Goal: Task Accomplishment & Management: Manage account settings

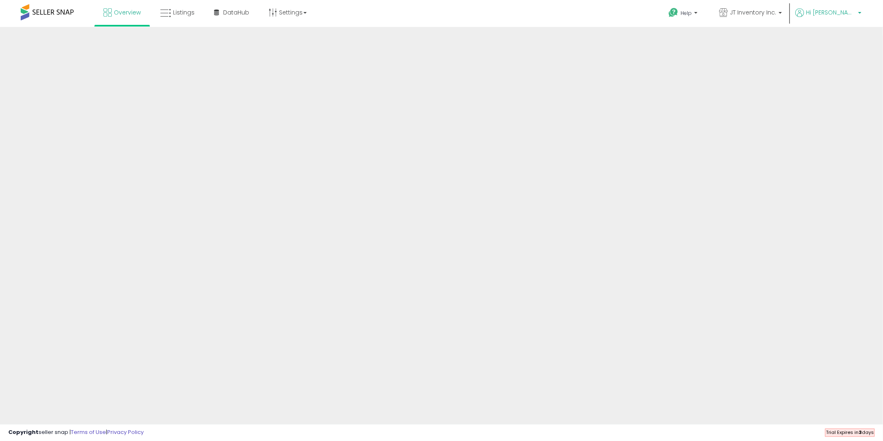
click at [831, 14] on span "Hi [PERSON_NAME]" at bounding box center [831, 12] width 50 height 8
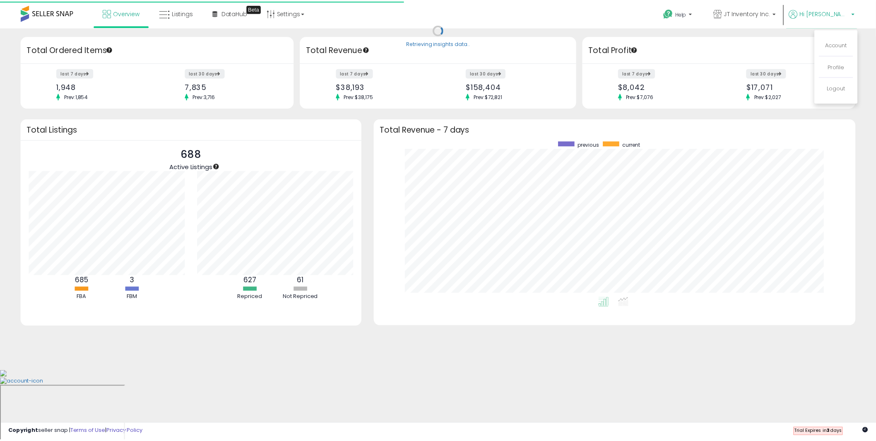
scroll to position [156, 470]
click at [842, 67] on link "Profile" at bounding box center [843, 66] width 17 height 8
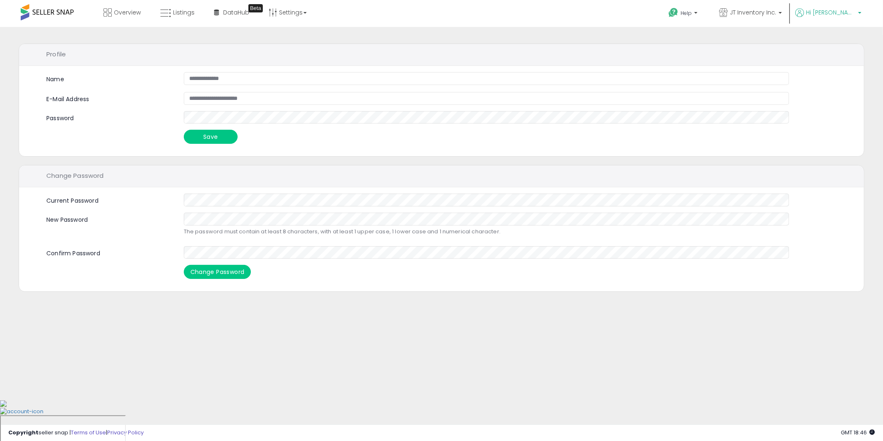
click at [845, 14] on span "Hi [PERSON_NAME]" at bounding box center [831, 12] width 50 height 8
click at [845, 41] on link "Account" at bounding box center [843, 44] width 22 height 8
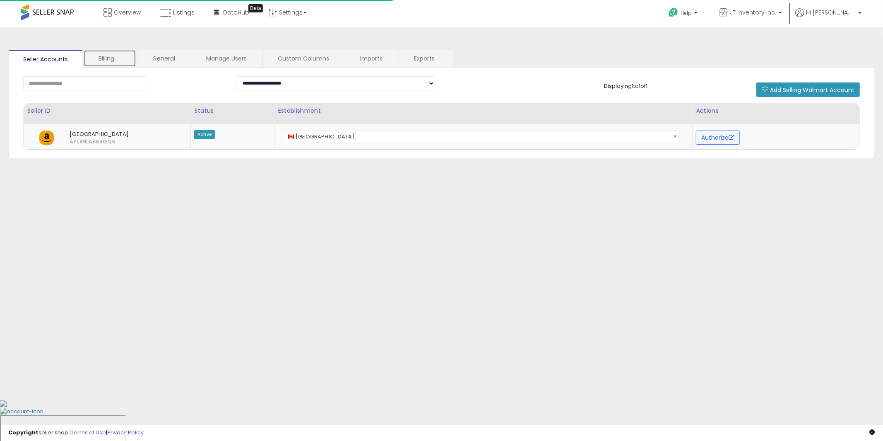
click at [117, 59] on link "Billing" at bounding box center [110, 58] width 53 height 17
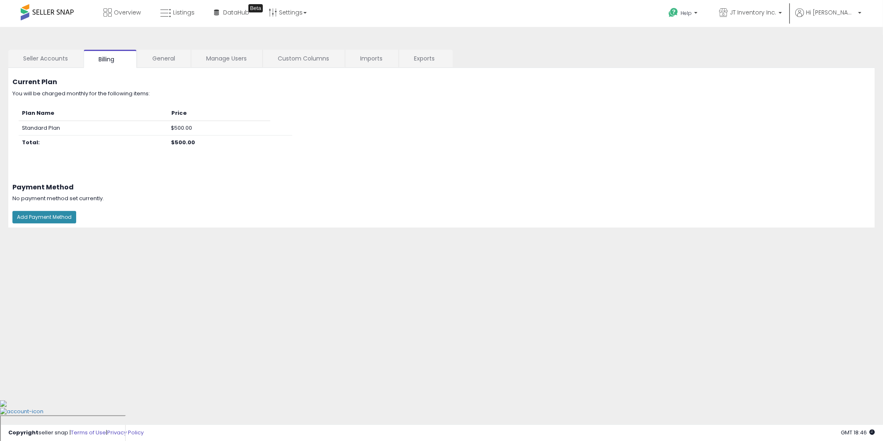
click at [48, 215] on button "Add Payment Method" at bounding box center [44, 217] width 64 height 12
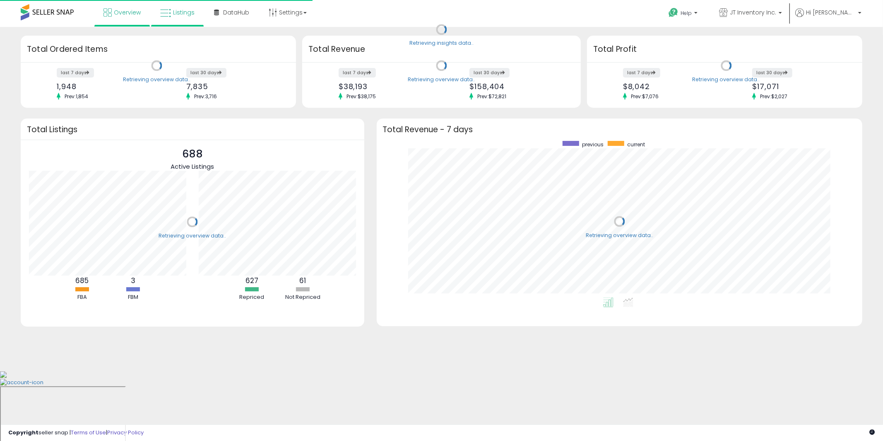
scroll to position [156, 470]
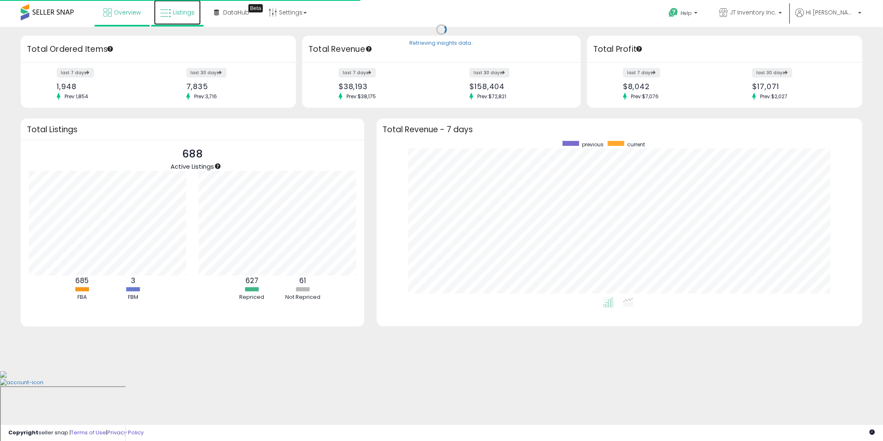
click at [186, 14] on span "Listings" at bounding box center [184, 12] width 22 height 8
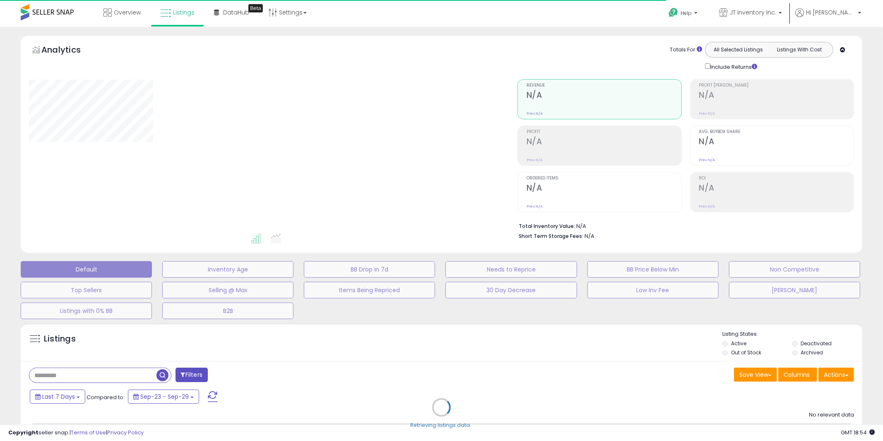
click at [109, 374] on div "Retrieving listings data.." at bounding box center [441, 413] width 854 height 189
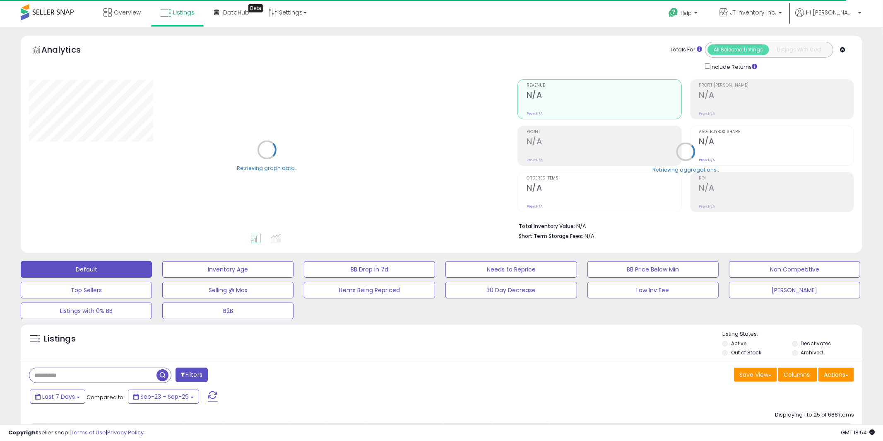
click at [83, 373] on input "text" at bounding box center [92, 375] width 126 height 14
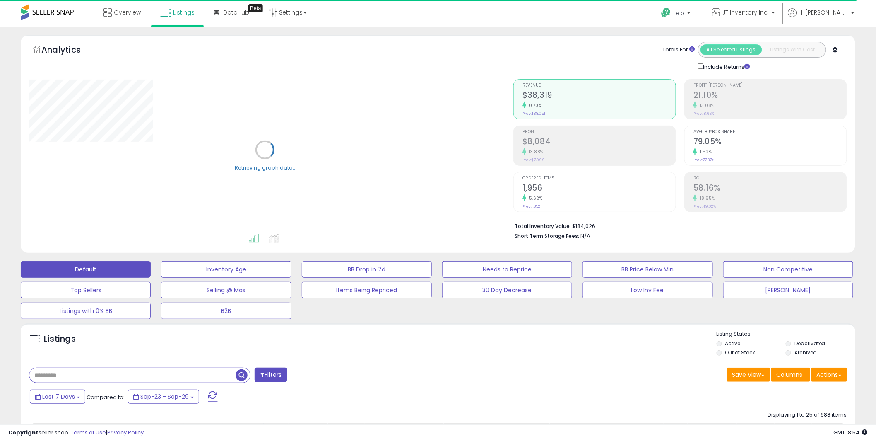
paste input "**********"
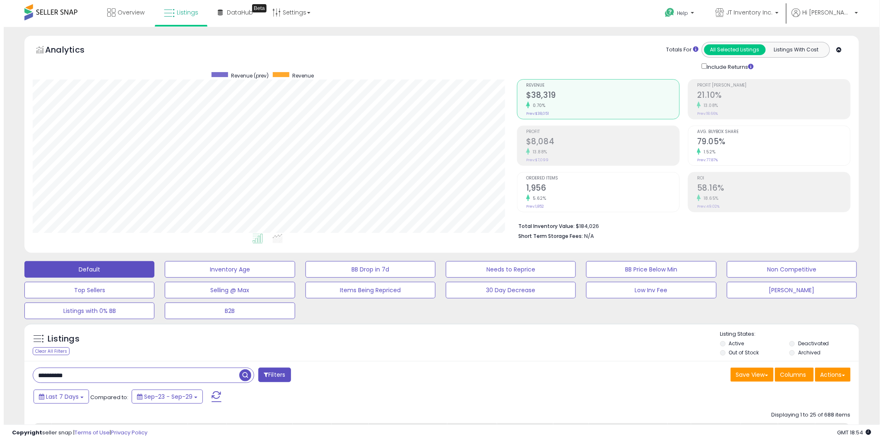
scroll to position [170, 484]
click at [241, 379] on span "button" at bounding box center [242, 375] width 12 height 12
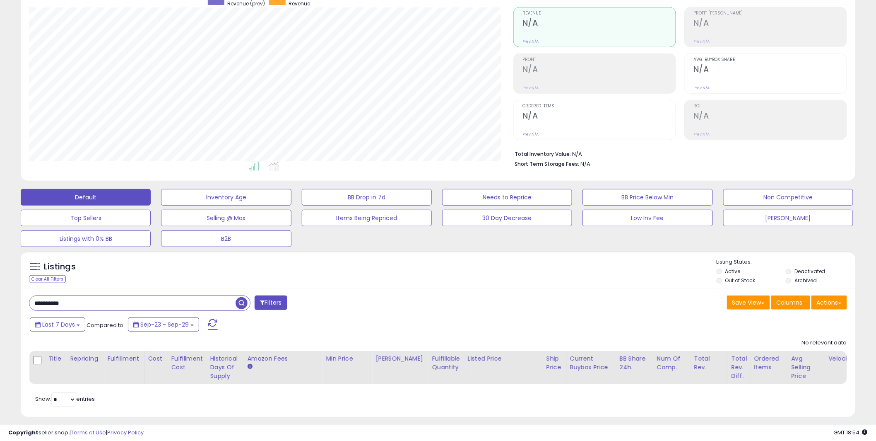
scroll to position [86, 0]
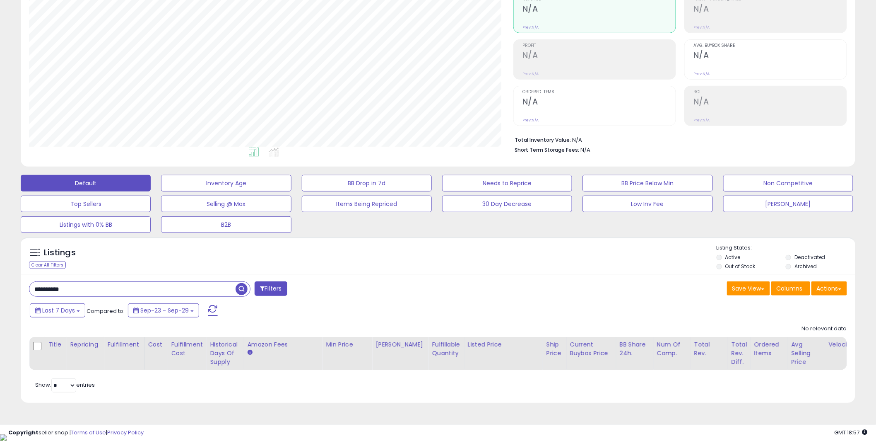
click at [124, 292] on input "**********" at bounding box center [132, 289] width 206 height 14
paste input "text"
type input "**********"
click at [244, 289] on span "button" at bounding box center [242, 289] width 12 height 12
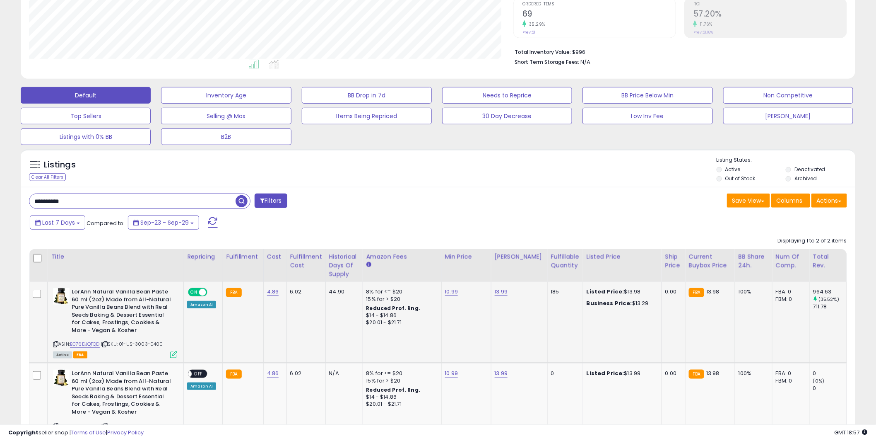
scroll to position [249, 0]
